Goal: Book appointment/travel/reservation

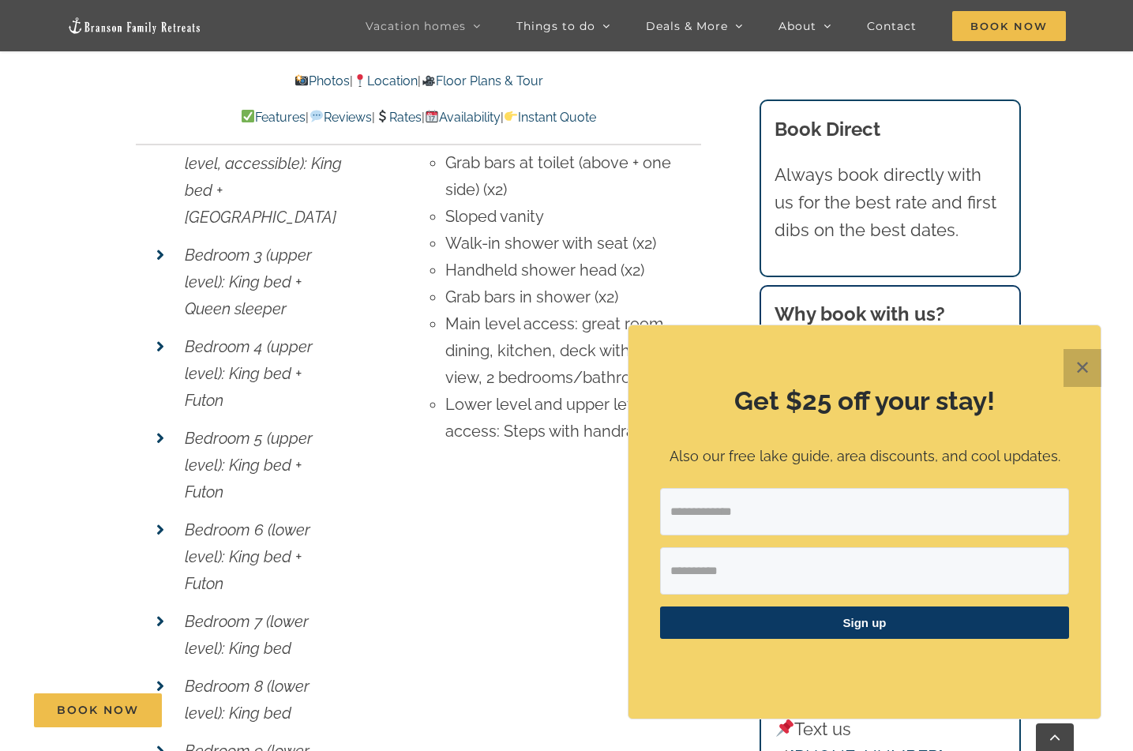
click at [1084, 368] on button "✕" at bounding box center [1083, 368] width 38 height 38
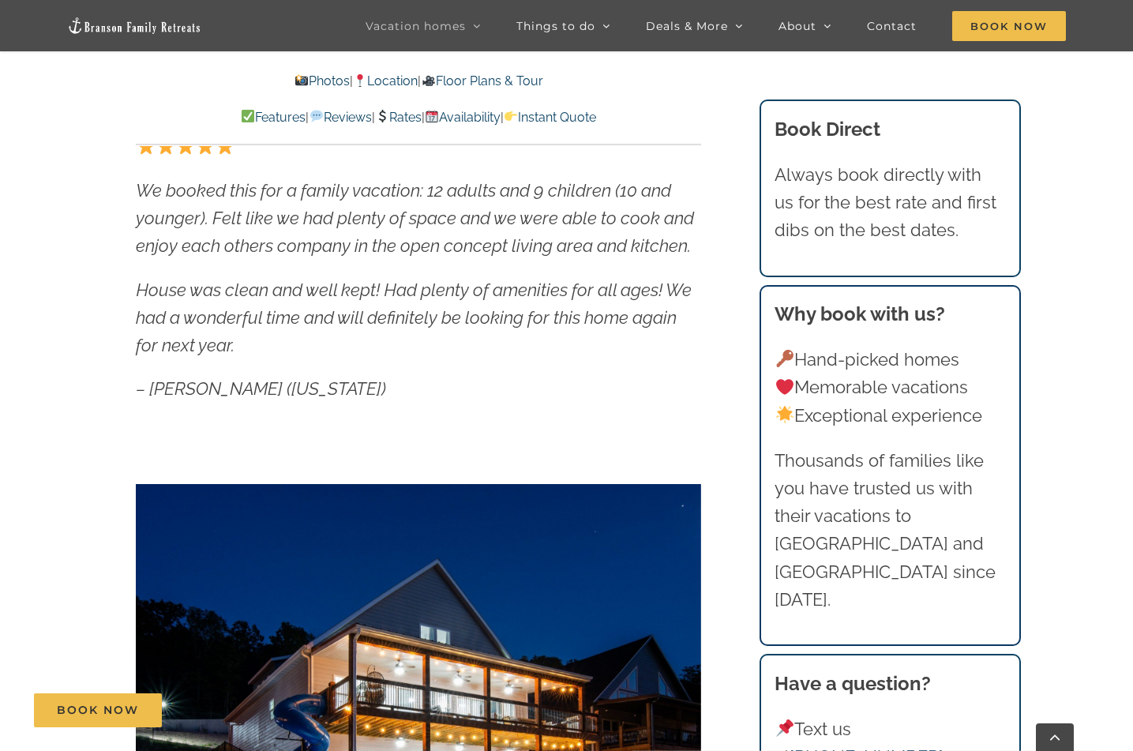
scroll to position [989, 0]
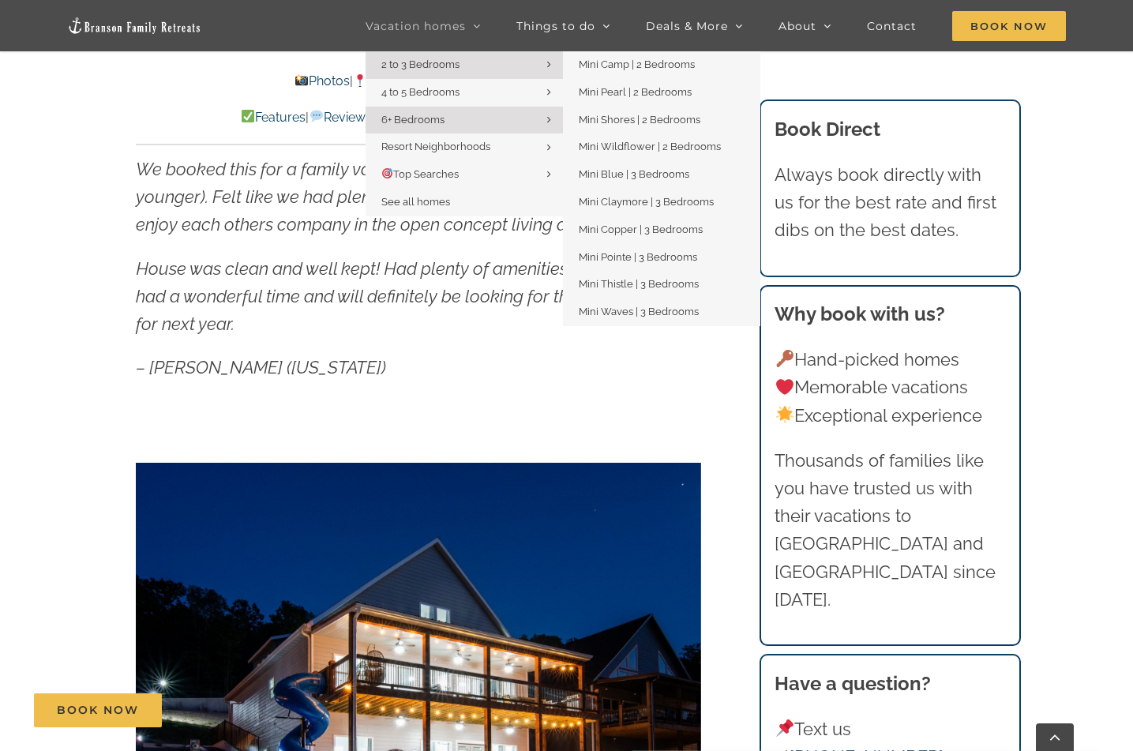
click at [439, 64] on span "2 to 3 Bedrooms" at bounding box center [420, 64] width 78 height 12
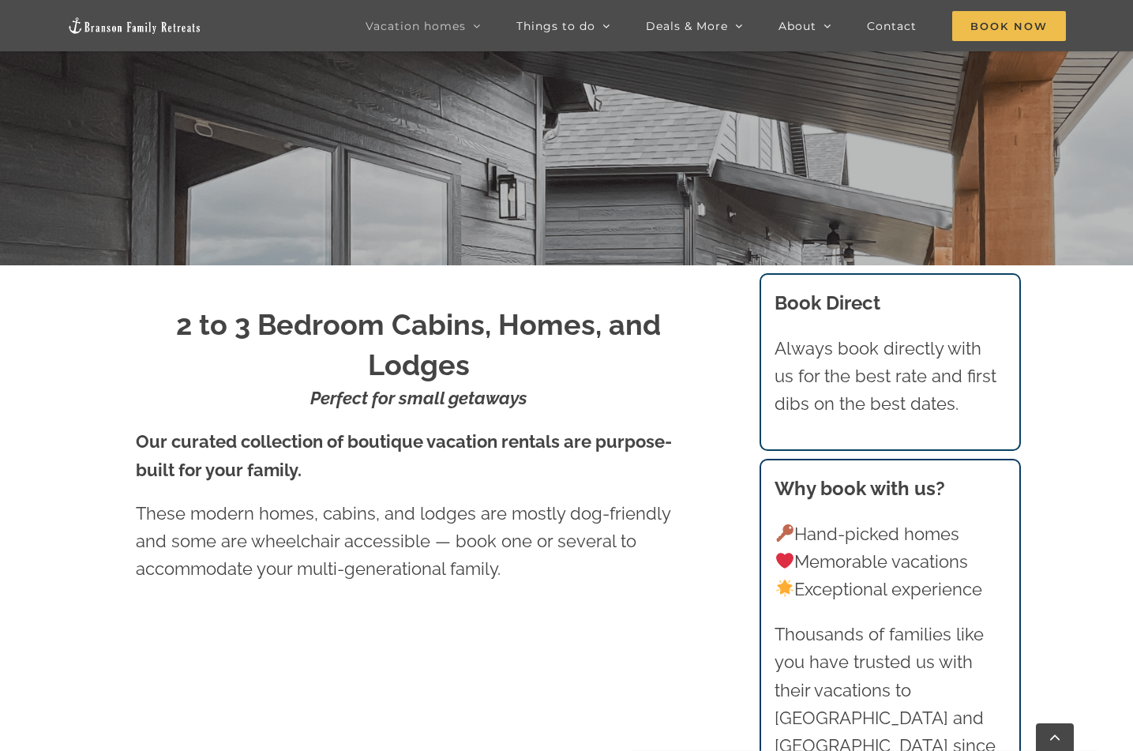
scroll to position [533, 0]
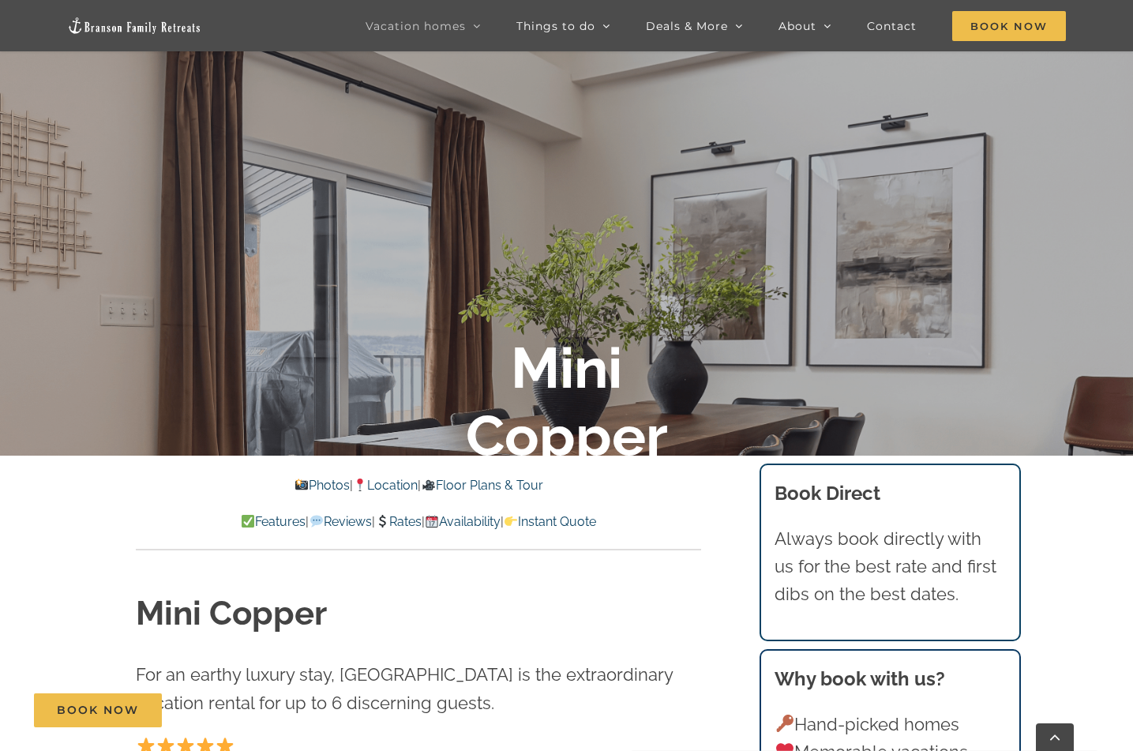
scroll to position [353, 0]
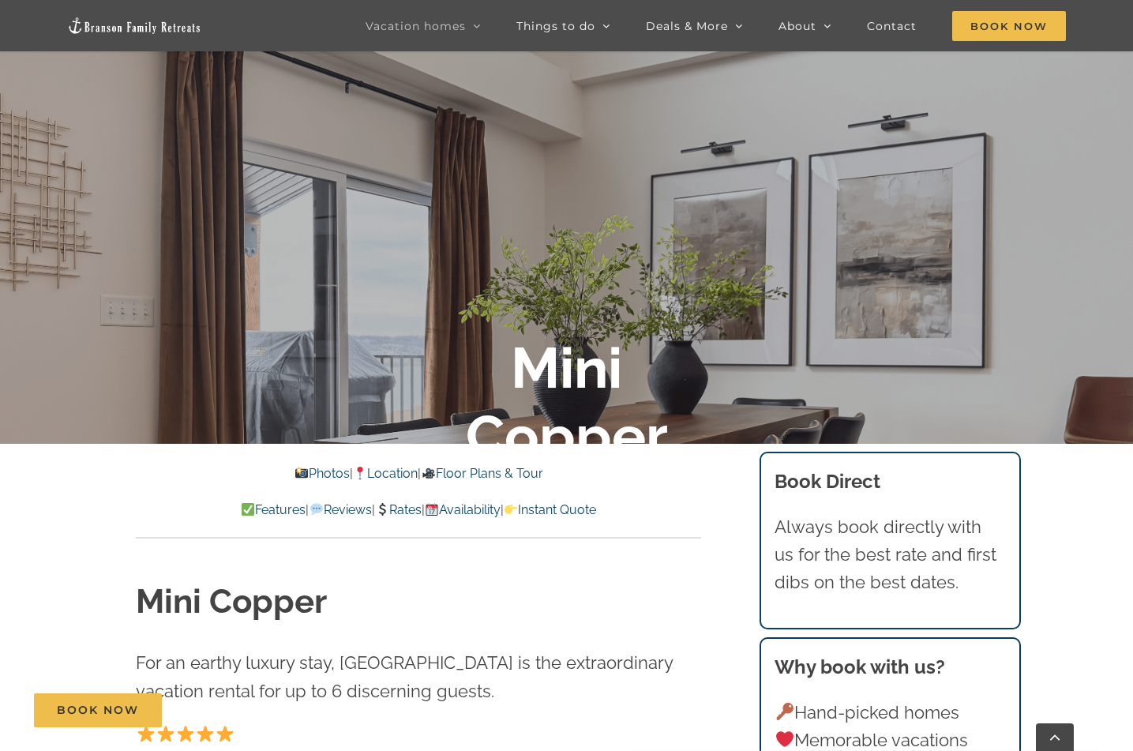
click at [479, 507] on link "Availability" at bounding box center [463, 509] width 76 height 15
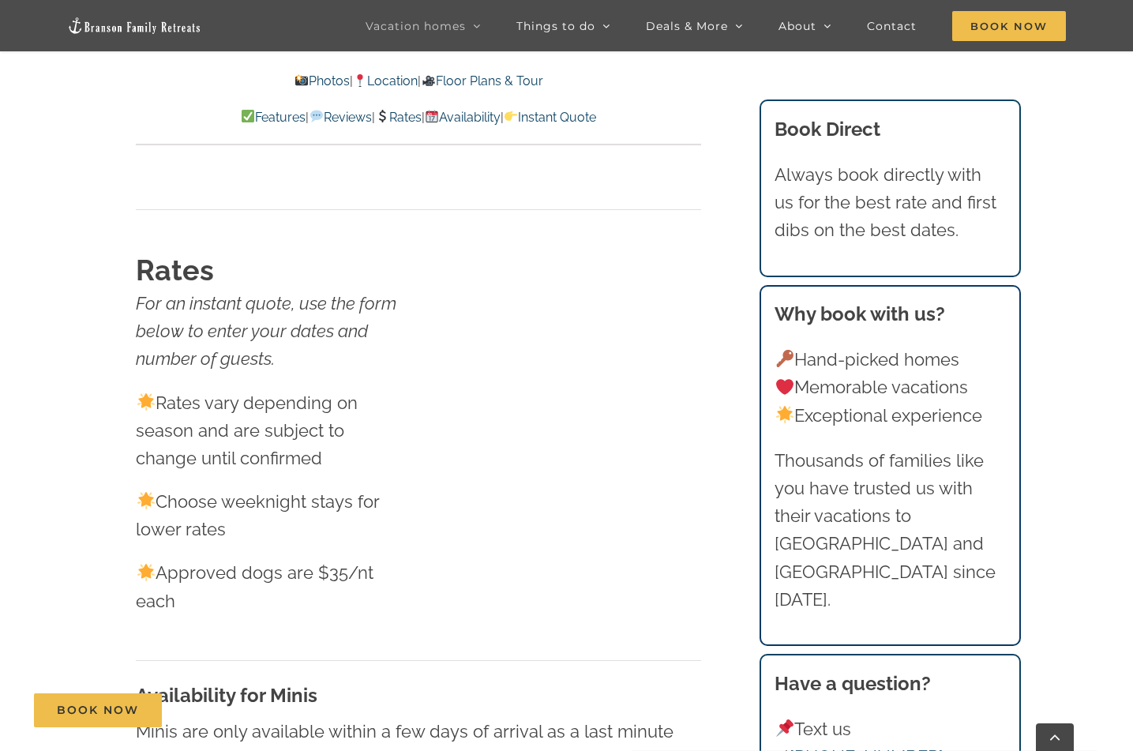
scroll to position [8295, 0]
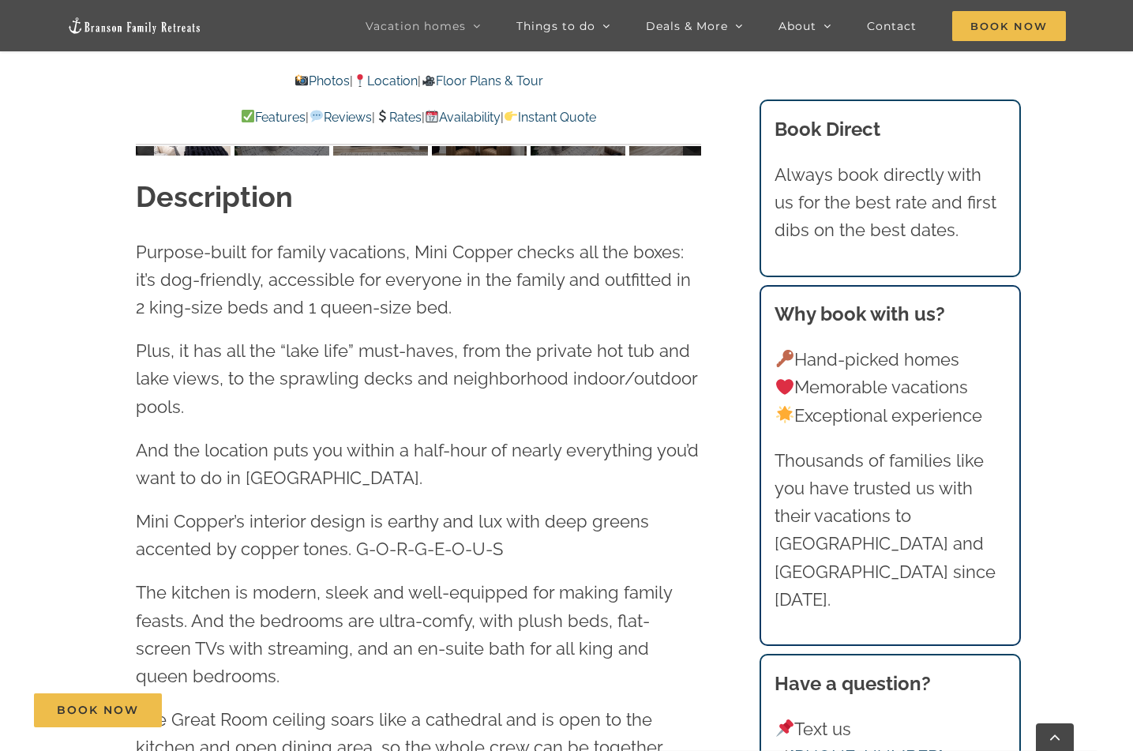
scroll to position [1726, 0]
